Goal: Transaction & Acquisition: Obtain resource

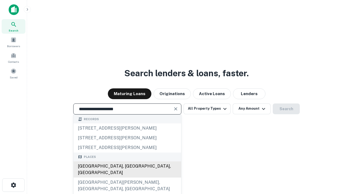
click at [127, 178] on div "[GEOGRAPHIC_DATA], [GEOGRAPHIC_DATA], [GEOGRAPHIC_DATA]" at bounding box center [126, 170] width 107 height 16
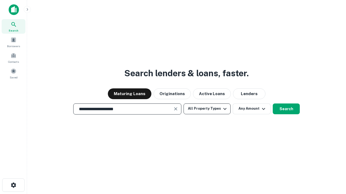
type input "**********"
click at [207, 109] on button "All Property Types" at bounding box center [206, 109] width 47 height 11
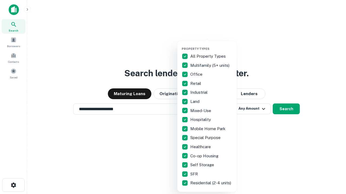
click at [211, 45] on button "button" at bounding box center [210, 45] width 59 height 0
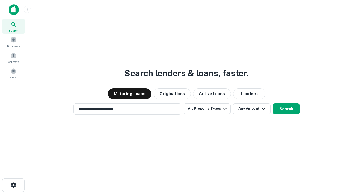
scroll to position [8, 0]
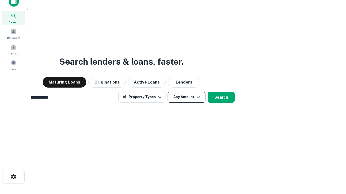
click at [167, 92] on button "Any Amount" at bounding box center [186, 97] width 38 height 11
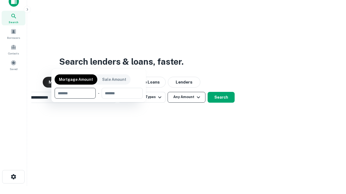
scroll to position [9, 0]
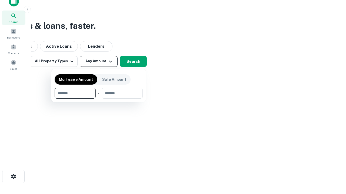
type input "*******"
click at [99, 99] on button "button" at bounding box center [99, 99] width 88 height 0
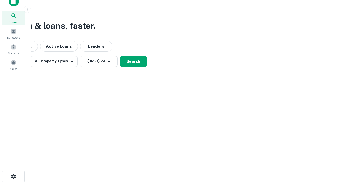
scroll to position [8, 0]
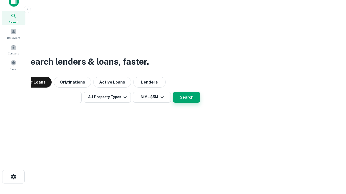
click at [173, 92] on button "Search" at bounding box center [186, 97] width 27 height 11
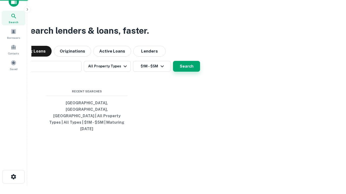
scroll to position [9, 0]
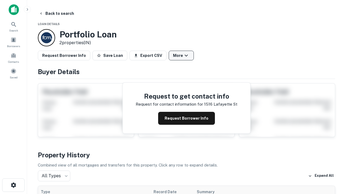
click at [181, 56] on button "More" at bounding box center [181, 56] width 25 height 10
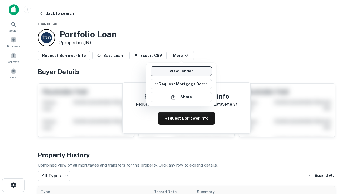
click at [181, 71] on link "View Lender" at bounding box center [180, 71] width 61 height 10
